Goal: Navigation & Orientation: Find specific page/section

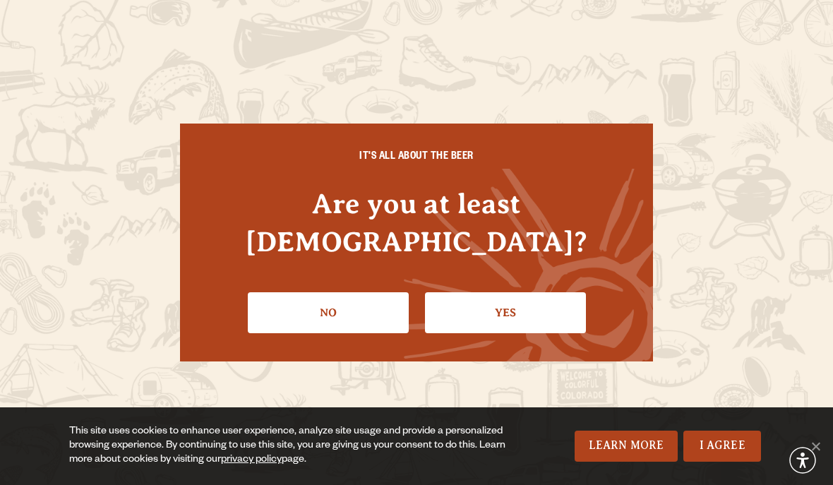
click at [462, 299] on link "Yes" at bounding box center [505, 312] width 161 height 41
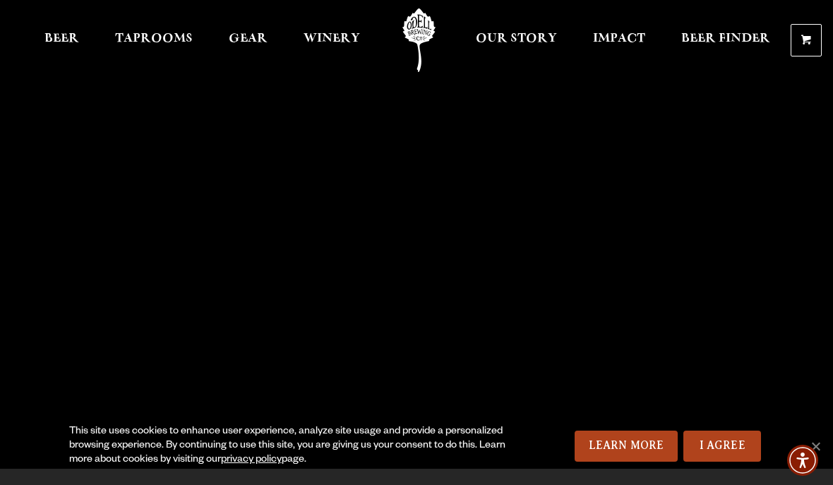
click at [694, 41] on span "Beer Finder" at bounding box center [726, 38] width 89 height 11
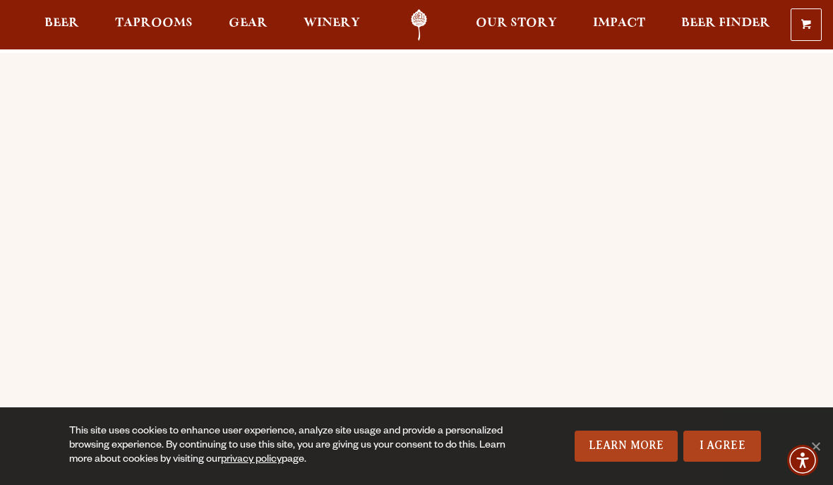
click at [53, 27] on span "Beer" at bounding box center [61, 23] width 35 height 11
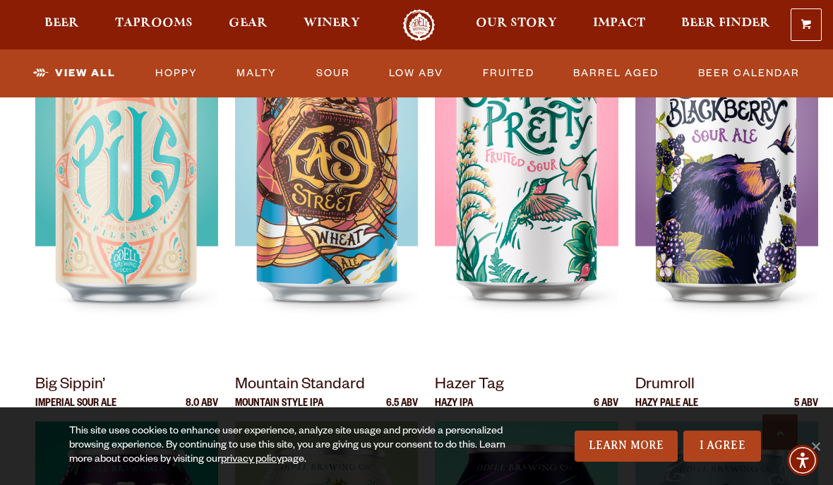
scroll to position [1171, 0]
click at [170, 69] on link "Hoppy" at bounding box center [177, 73] width 54 height 32
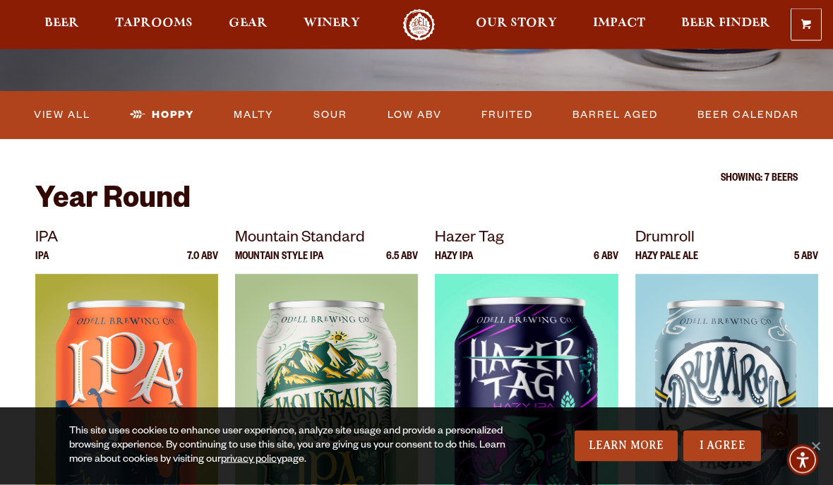
scroll to position [368, 0]
click at [236, 23] on span "Gear" at bounding box center [248, 23] width 39 height 11
